Goal: Information Seeking & Learning: Learn about a topic

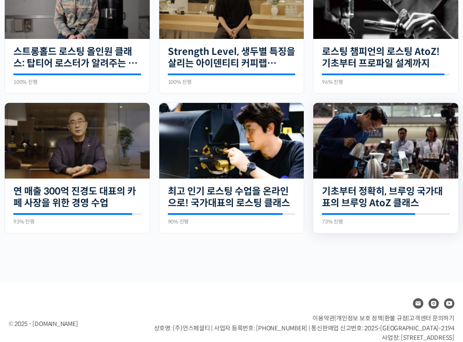
scroll to position [282, 0]
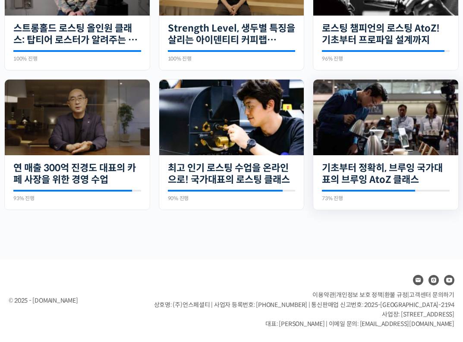
click at [351, 133] on img at bounding box center [386, 117] width 145 height 76
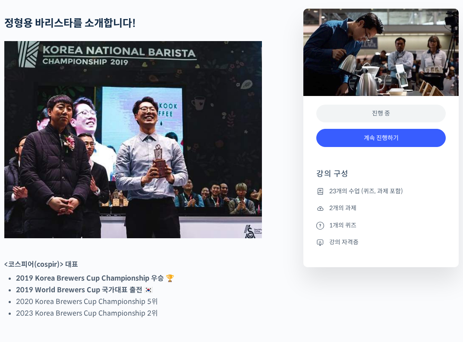
scroll to position [347, 0]
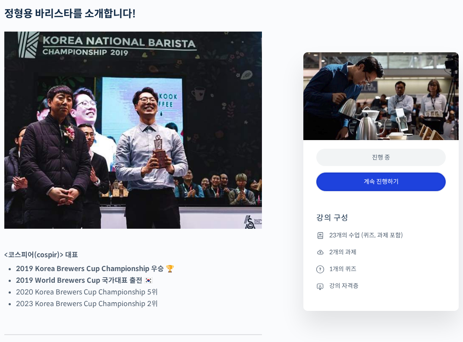
click at [346, 176] on link "계속 진행하기" at bounding box center [382, 181] width 130 height 19
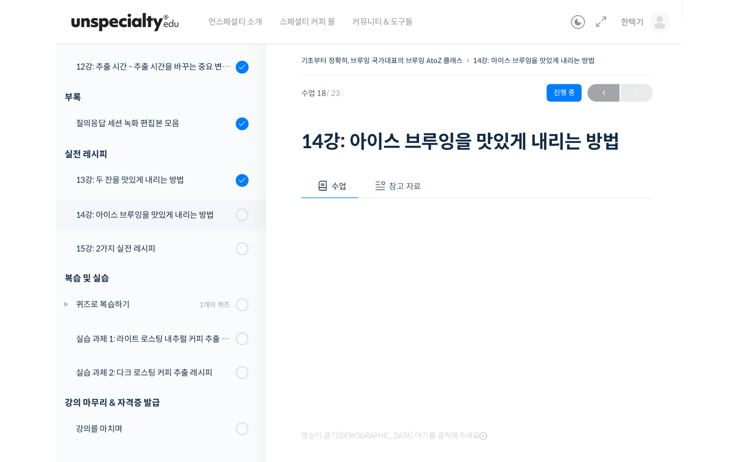
scroll to position [396, 0]
